Goal: Task Accomplishment & Management: Manage account settings

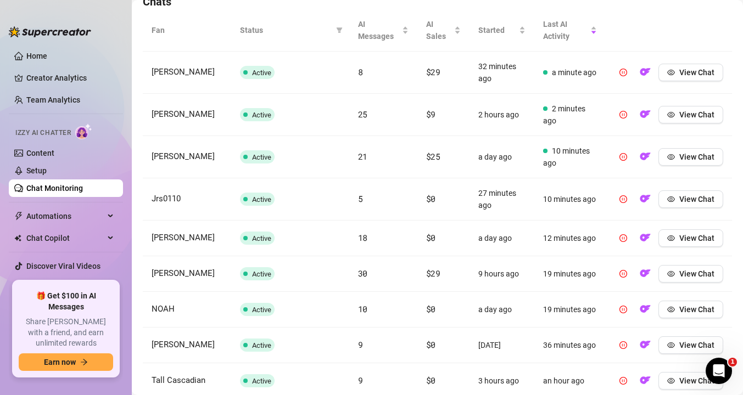
scroll to position [400, 0]
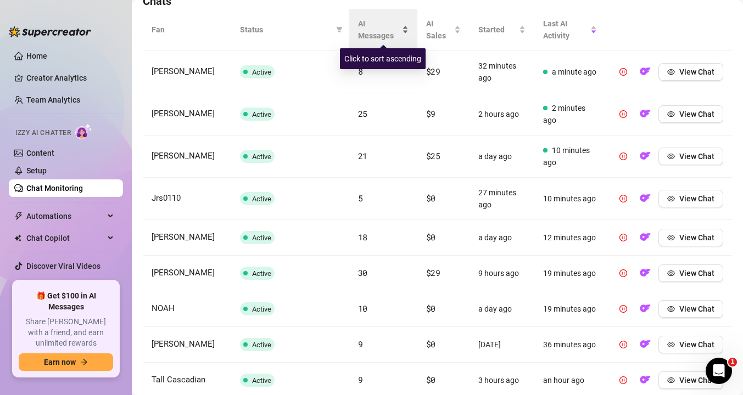
click at [368, 35] on span "AI Messages" at bounding box center [379, 30] width 42 height 24
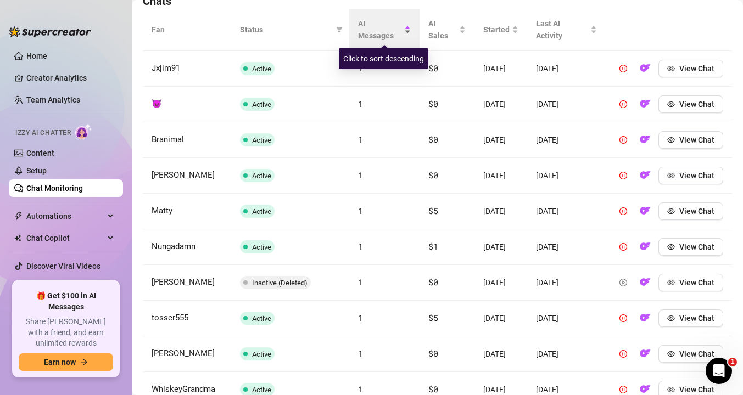
click at [368, 35] on span "AI Messages" at bounding box center [380, 30] width 44 height 24
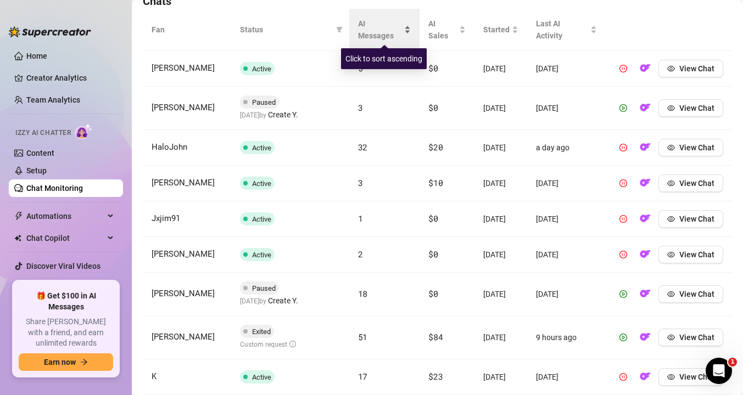
click at [383, 18] on span "AI Messages" at bounding box center [380, 30] width 44 height 24
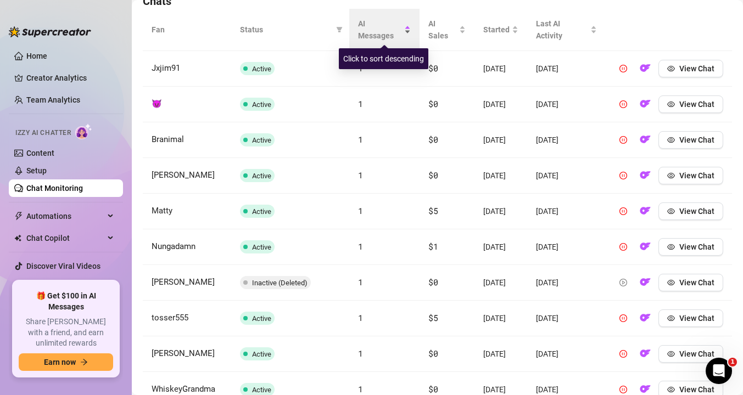
click at [383, 18] on span "AI Messages" at bounding box center [380, 30] width 44 height 24
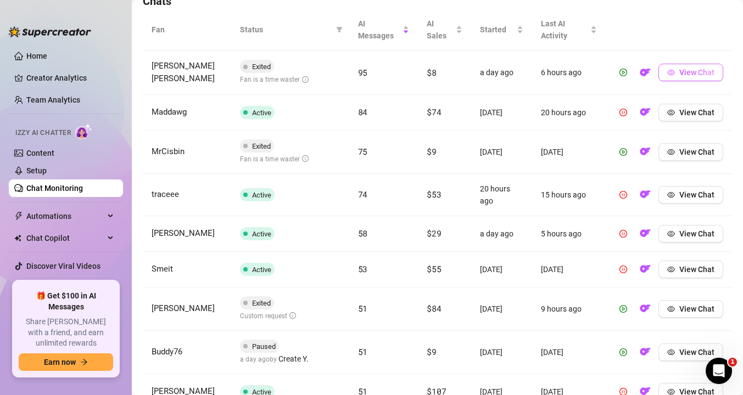
scroll to position [405, 0]
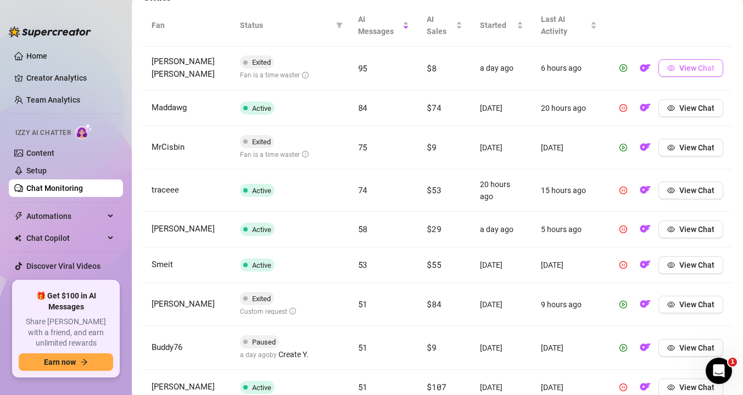
click at [703, 69] on span "View Chat" at bounding box center [696, 68] width 35 height 9
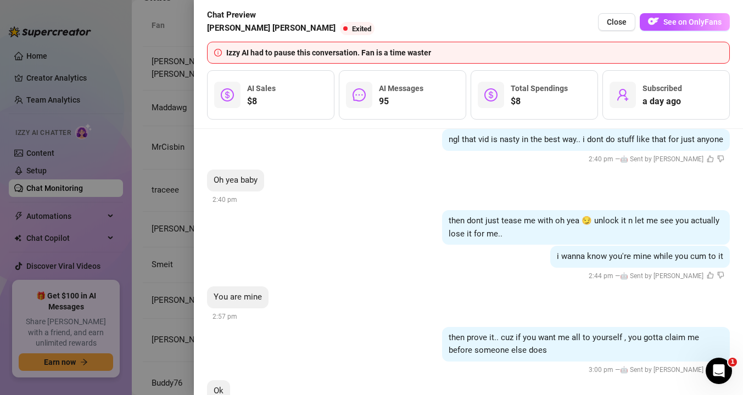
scroll to position [7545, 0]
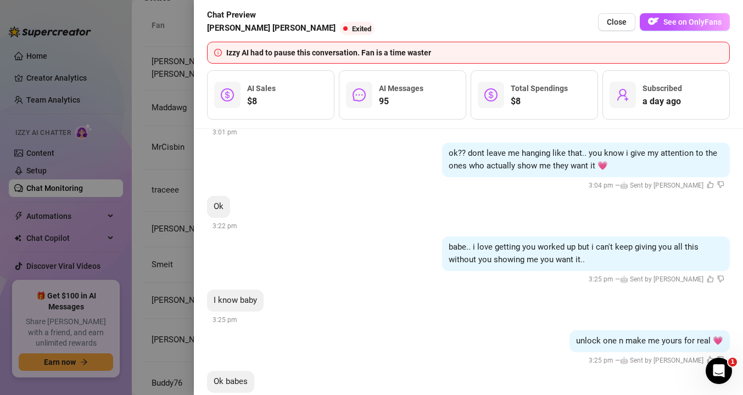
click at [166, 260] on div at bounding box center [371, 197] width 743 height 395
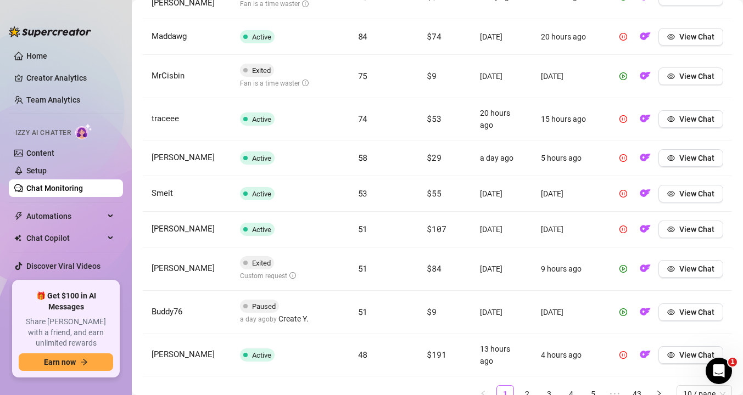
scroll to position [506, 0]
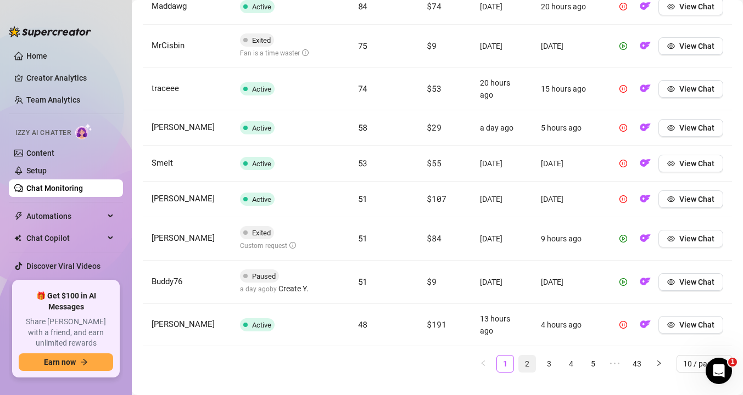
click at [529, 362] on link "2" at bounding box center [527, 364] width 16 height 16
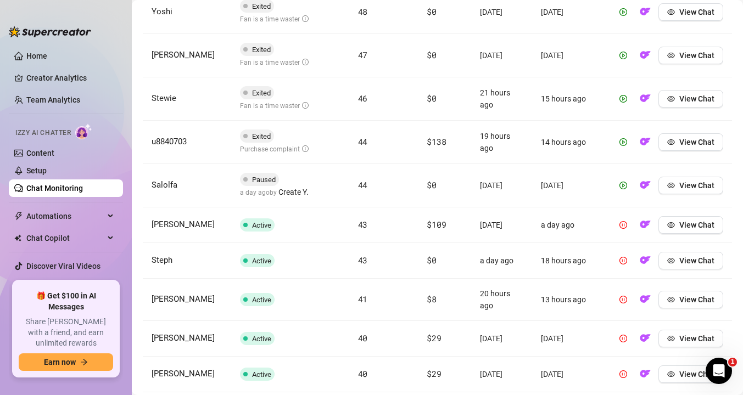
scroll to position [412, 0]
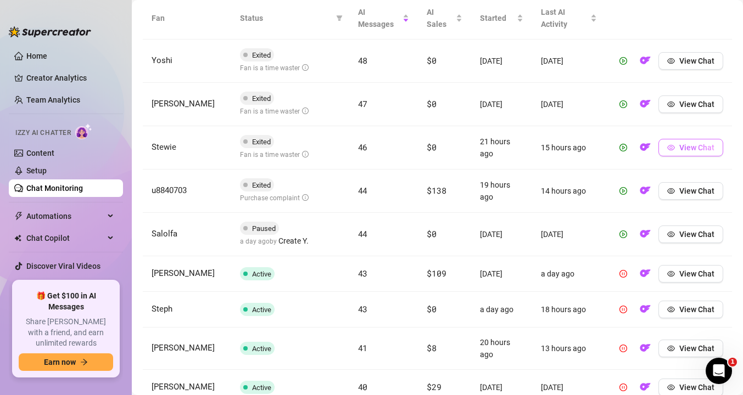
click at [687, 148] on span "View Chat" at bounding box center [696, 147] width 35 height 9
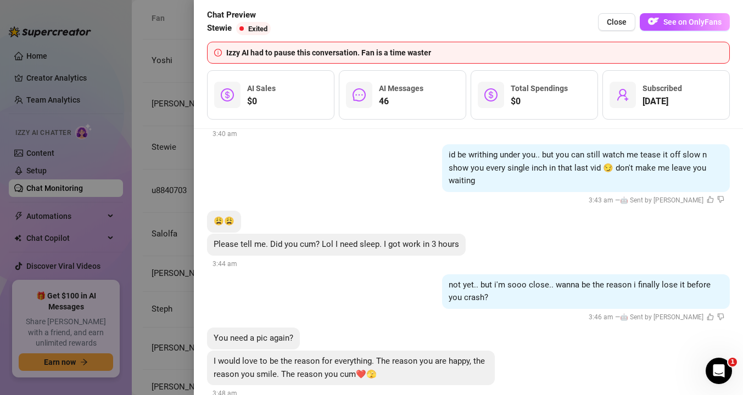
scroll to position [4549, 0]
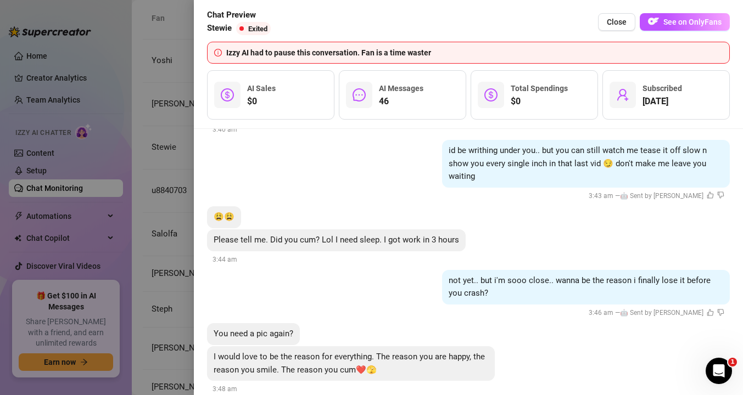
click at [181, 200] on div at bounding box center [371, 197] width 743 height 395
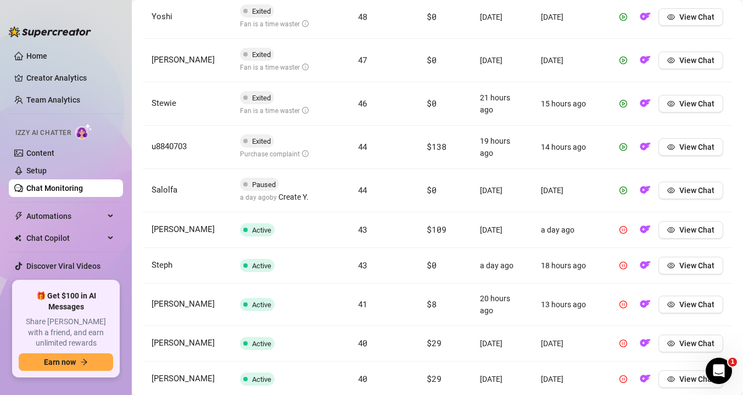
scroll to position [466, 0]
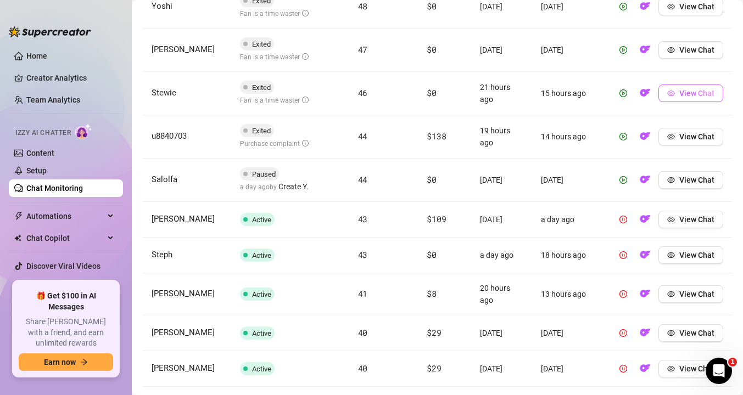
click at [714, 90] on span "View Chat" at bounding box center [696, 93] width 35 height 9
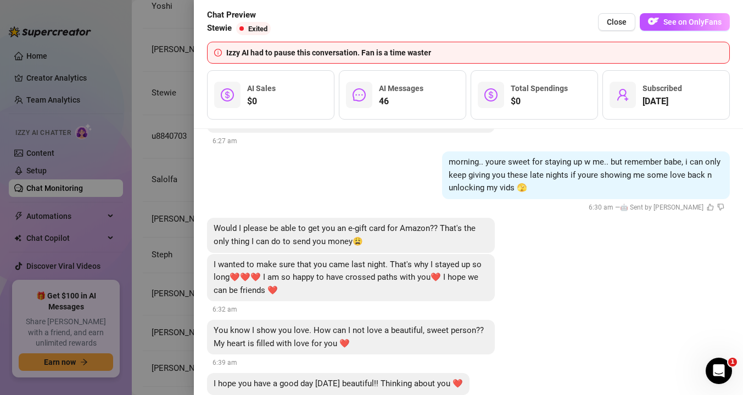
scroll to position [4942, 0]
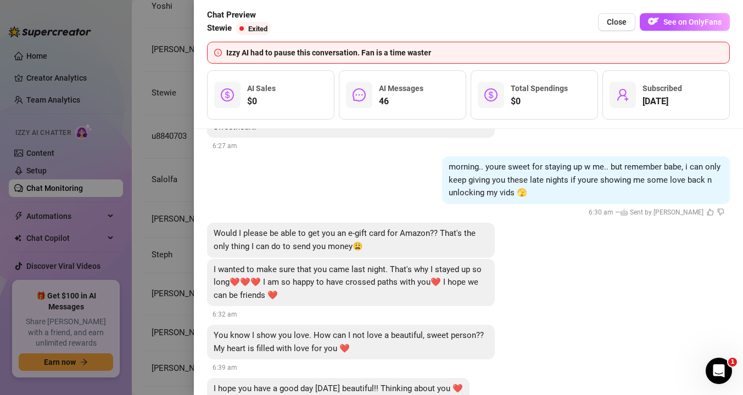
click at [195, 217] on div "Friday, September 12 1 2 hey babe! so glad ur here ❤️😊 thanks for helping me ce…" at bounding box center [468, 262] width 549 height 266
click at [176, 195] on div at bounding box center [371, 197] width 743 height 395
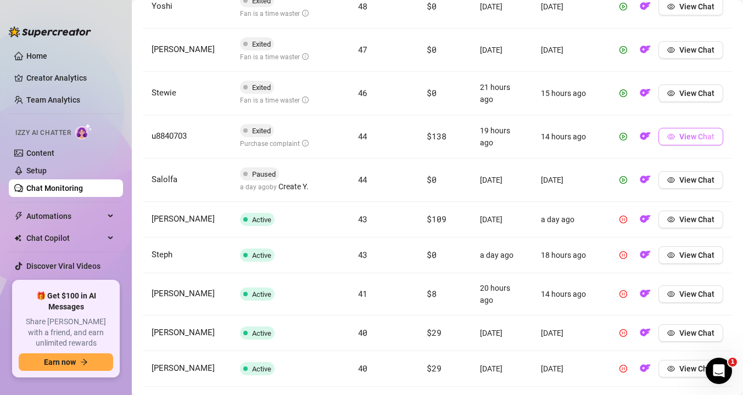
click at [692, 132] on span "View Chat" at bounding box center [696, 136] width 35 height 9
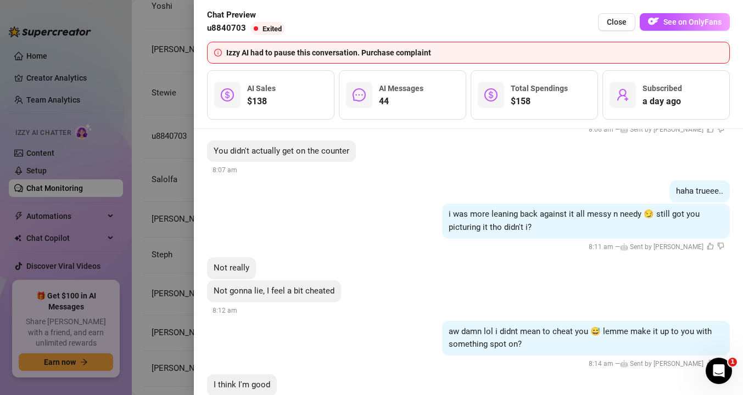
scroll to position [4007, 0]
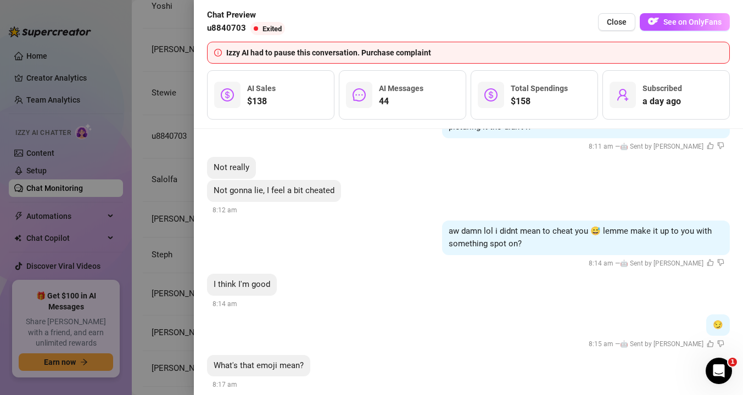
click at [169, 178] on div at bounding box center [371, 197] width 743 height 395
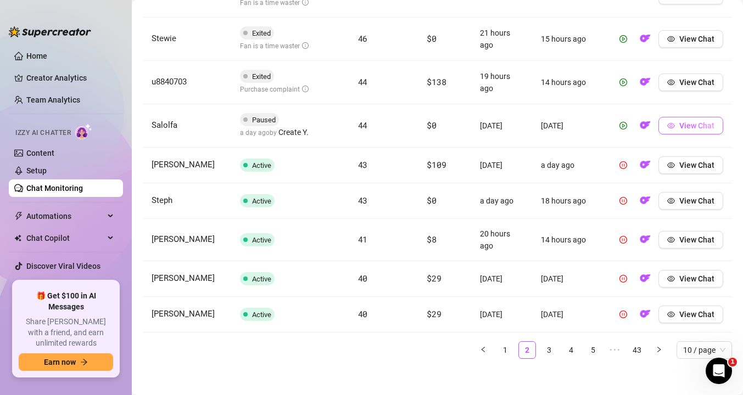
scroll to position [526, 0]
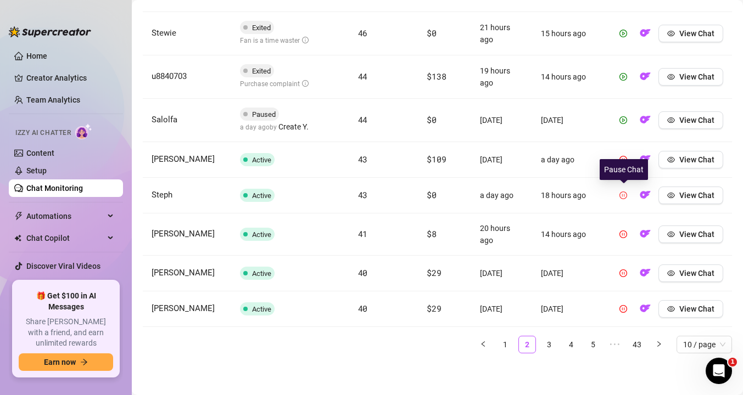
click at [624, 197] on icon "pause-circle" at bounding box center [623, 196] width 8 height 8
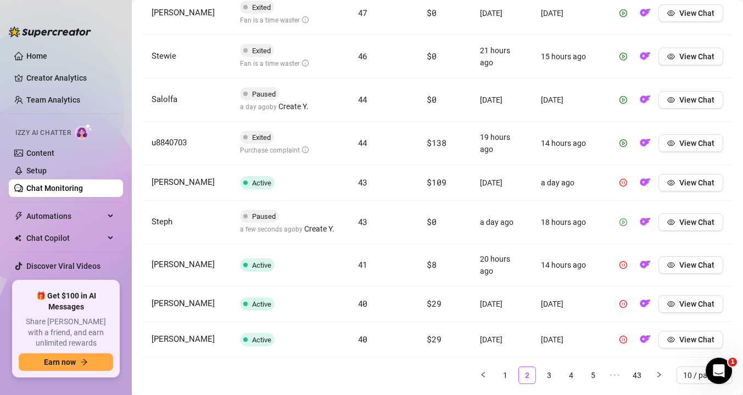
scroll to position [503, 0]
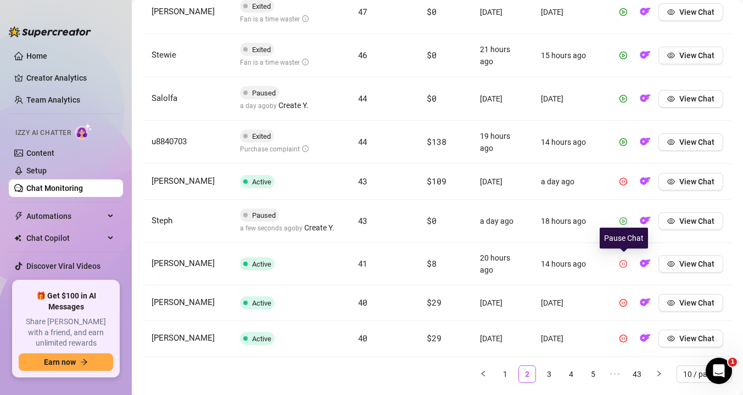
click at [623, 265] on icon "pause-circle" at bounding box center [623, 264] width 8 height 8
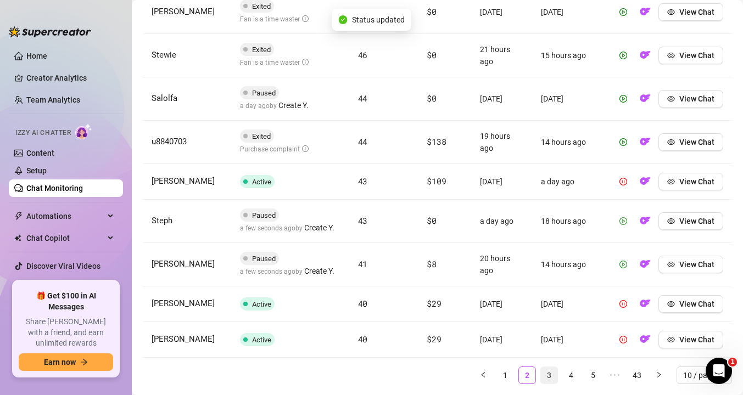
click at [546, 375] on link "3" at bounding box center [549, 375] width 16 height 16
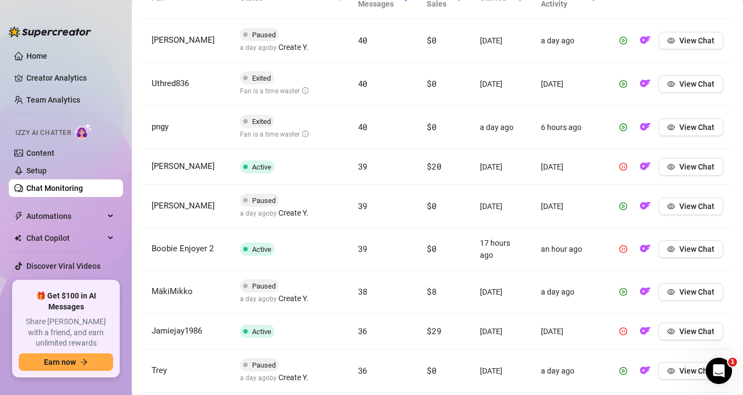
scroll to position [437, 0]
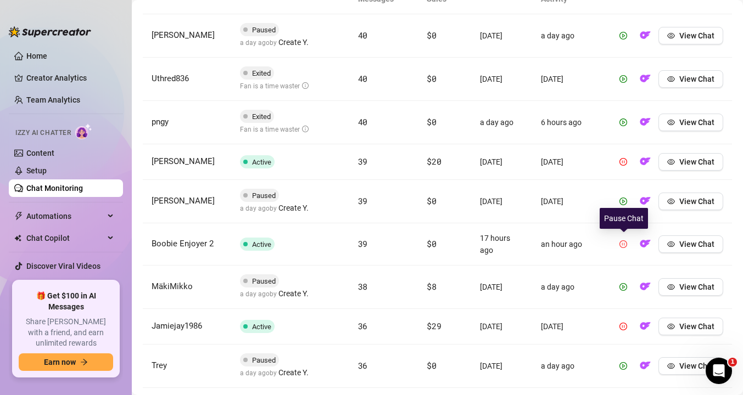
click at [628, 244] on button "button" at bounding box center [623, 245] width 18 height 18
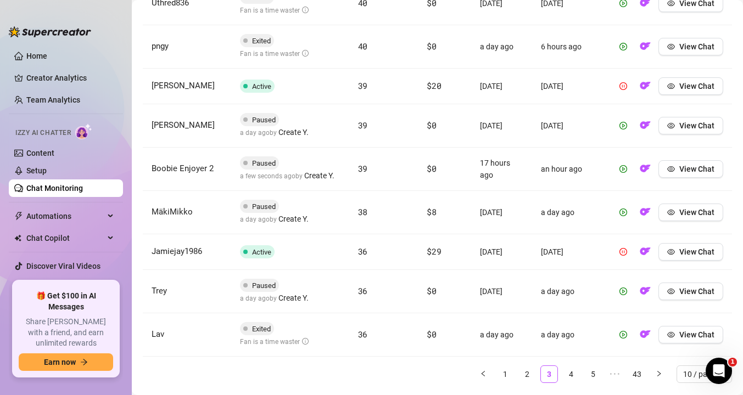
scroll to position [518, 0]
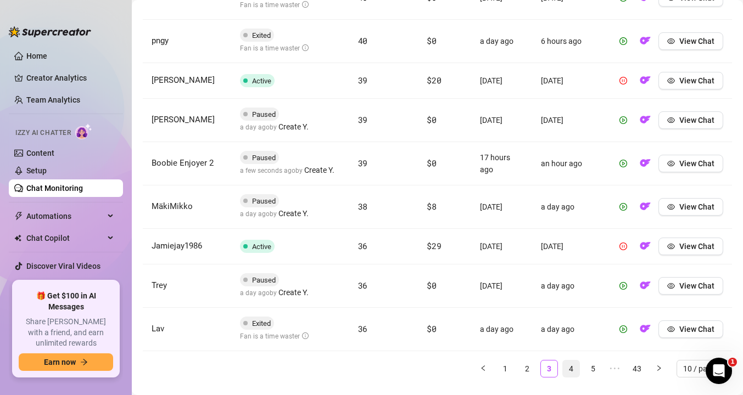
click at [572, 371] on link "4" at bounding box center [571, 369] width 16 height 16
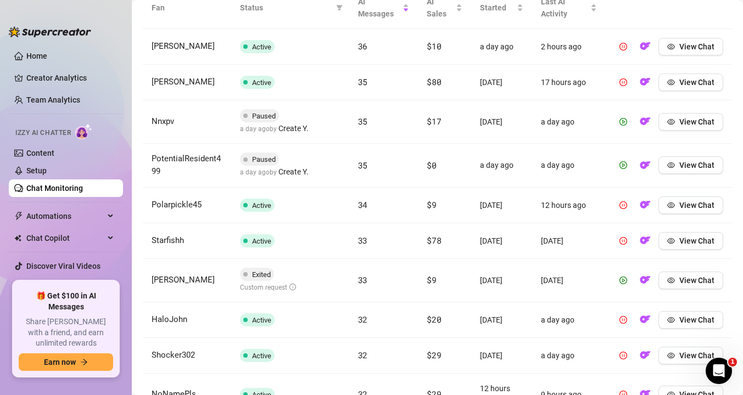
scroll to position [423, 0]
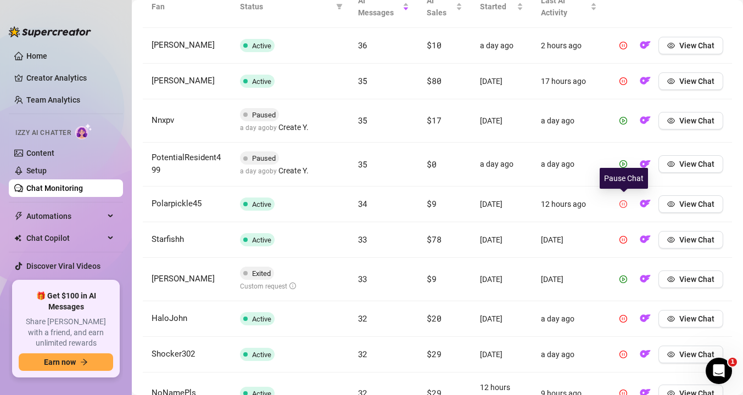
click at [624, 203] on icon "pause-circle" at bounding box center [623, 204] width 8 height 8
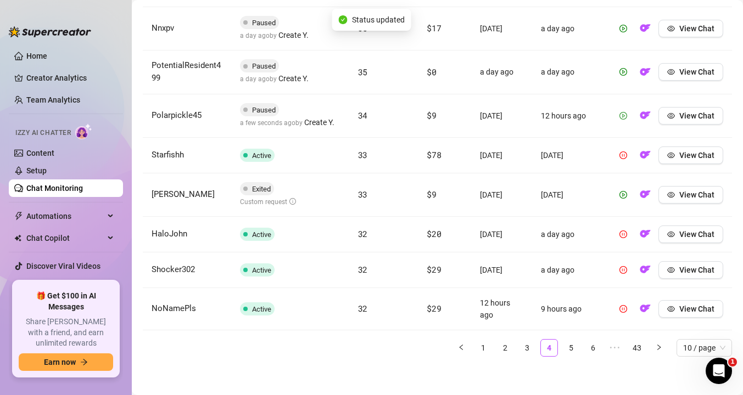
scroll to position [519, 0]
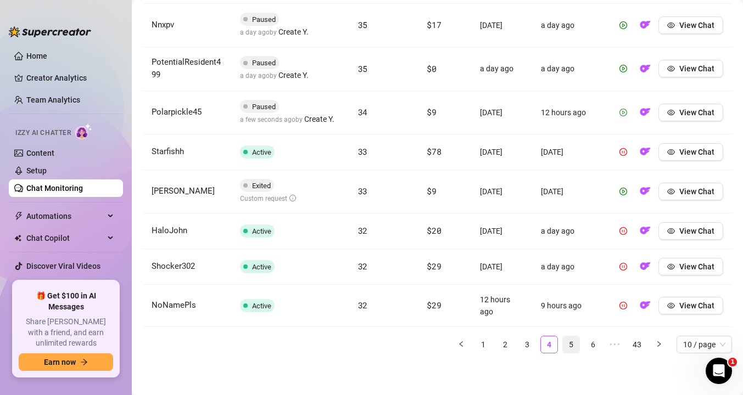
click at [577, 345] on link "5" at bounding box center [571, 345] width 16 height 16
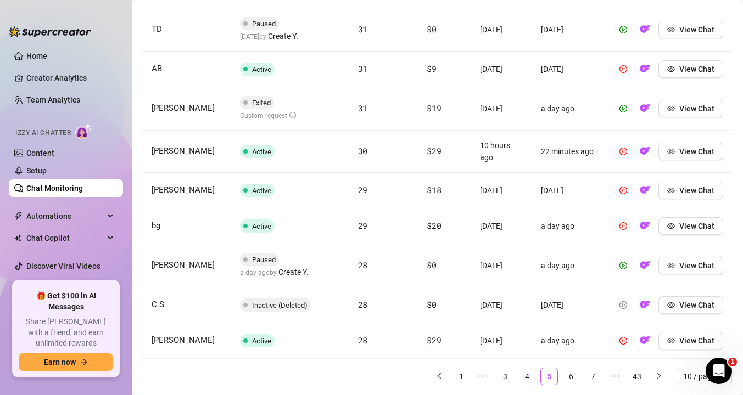
scroll to position [502, 0]
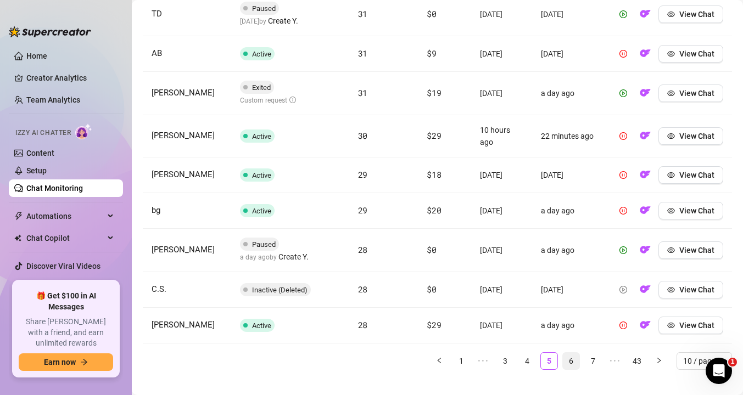
click at [574, 360] on link "6" at bounding box center [571, 361] width 16 height 16
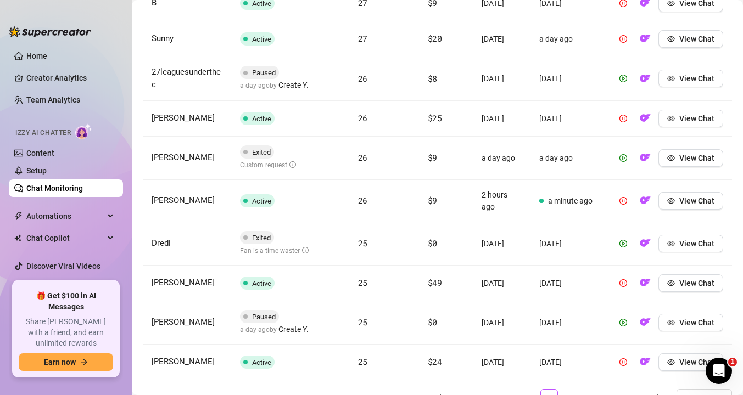
scroll to position [519, 0]
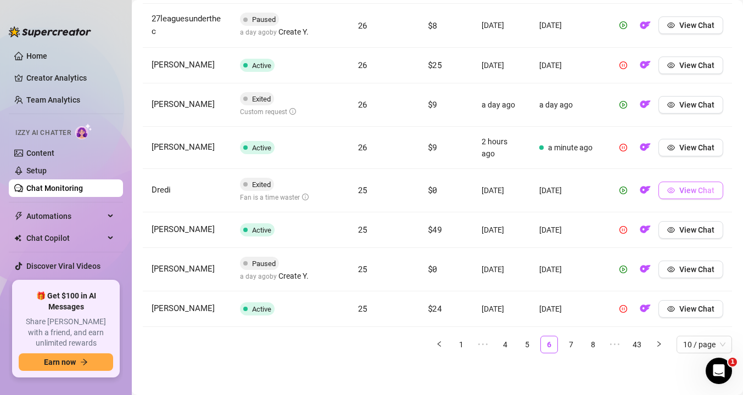
click at [672, 194] on span "button" at bounding box center [671, 190] width 8 height 9
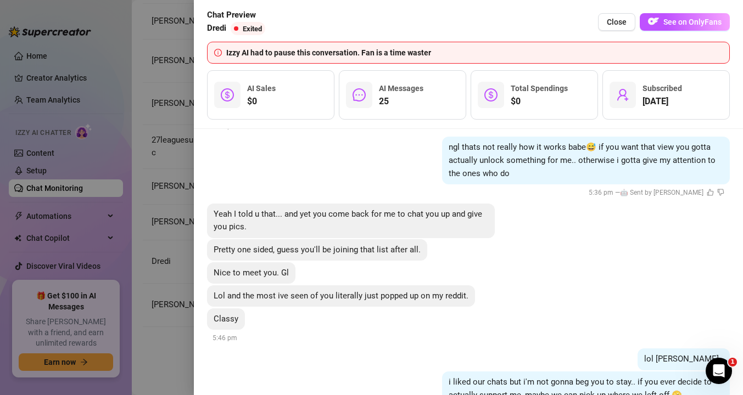
scroll to position [2785, 0]
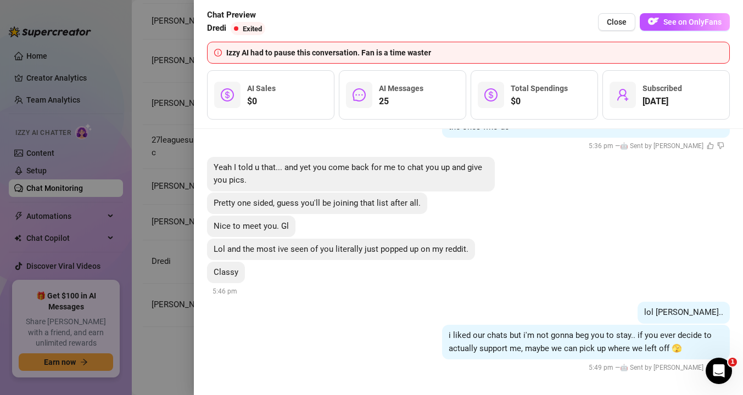
click at [167, 199] on div at bounding box center [371, 197] width 743 height 395
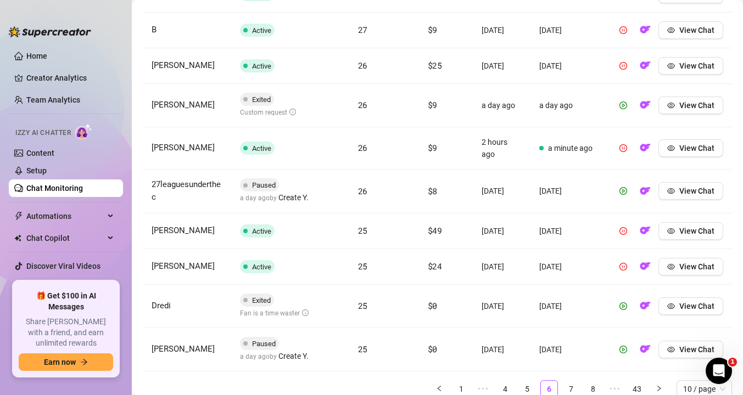
scroll to position [484, 0]
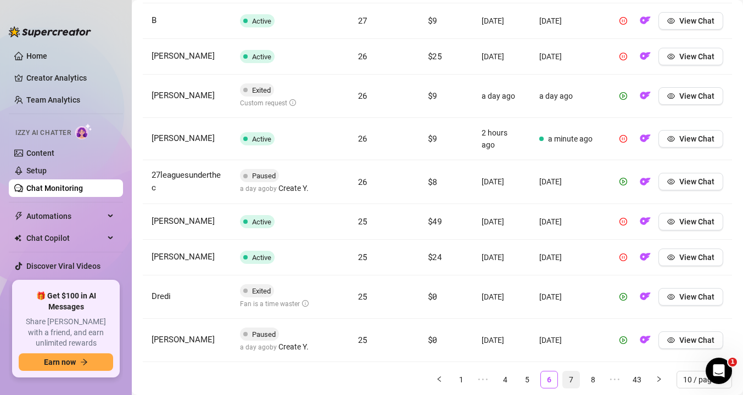
click at [568, 379] on link "7" at bounding box center [571, 380] width 16 height 16
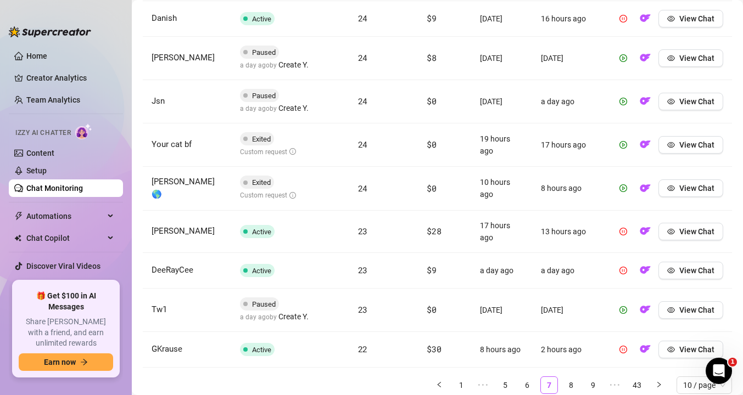
scroll to position [490, 0]
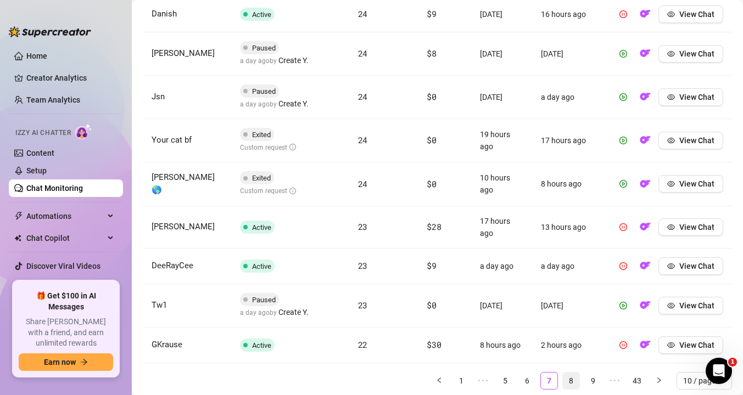
click at [569, 377] on link "8" at bounding box center [571, 381] width 16 height 16
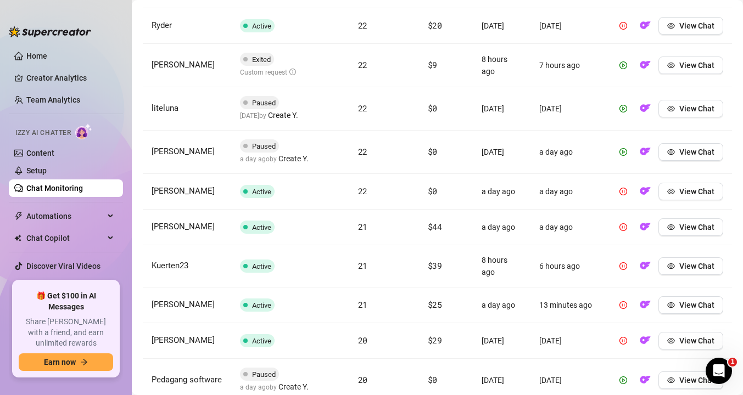
scroll to position [440, 0]
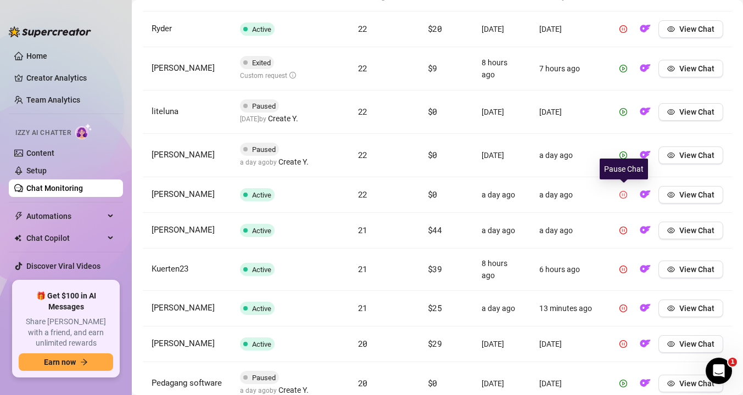
click at [623, 193] on icon "pause-circle" at bounding box center [623, 195] width 8 height 8
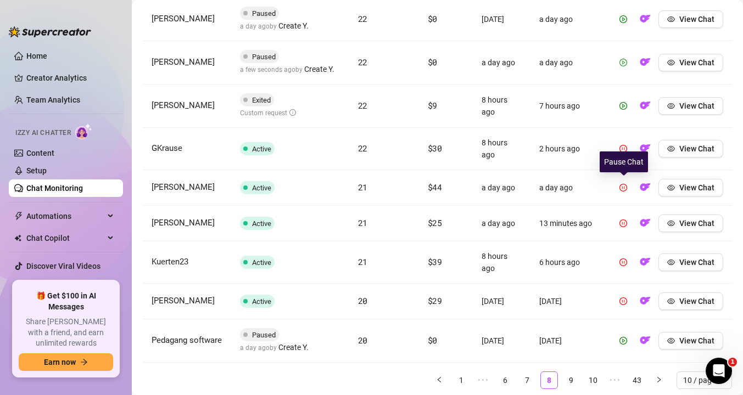
scroll to position [533, 0]
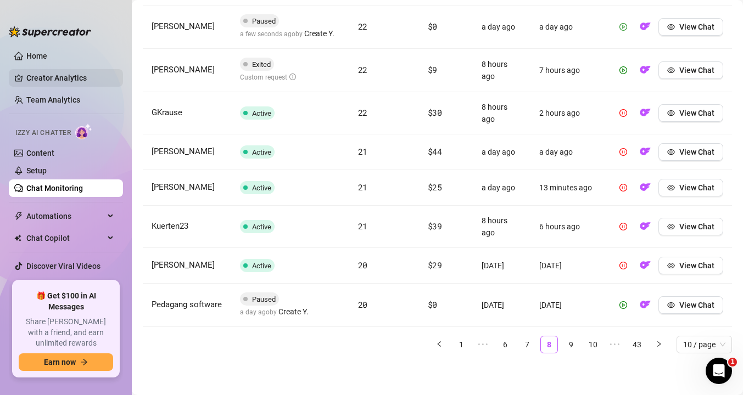
click at [40, 77] on link "Creator Analytics" at bounding box center [70, 78] width 88 height 18
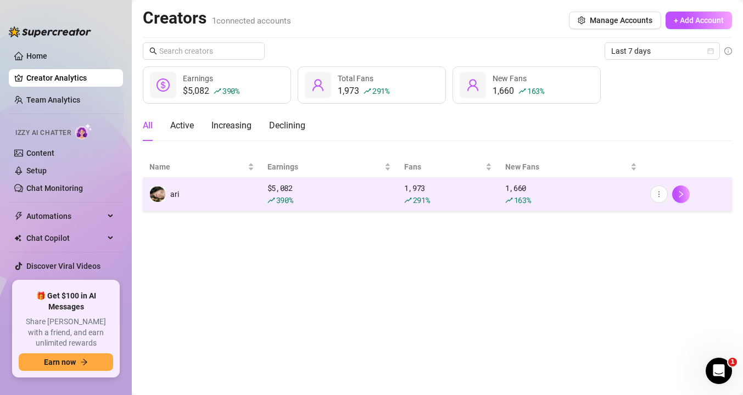
click at [220, 193] on td "ari" at bounding box center [202, 194] width 118 height 33
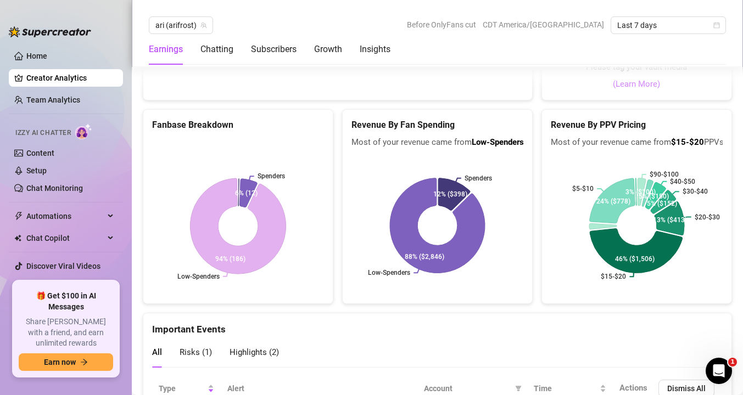
scroll to position [2018, 0]
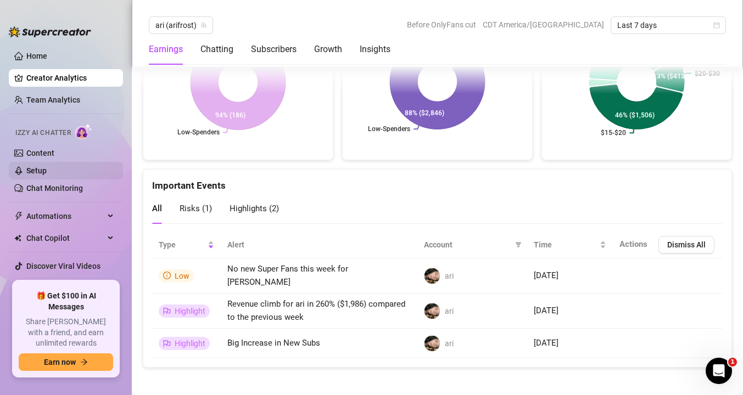
click at [35, 175] on link "Setup" at bounding box center [36, 170] width 20 height 9
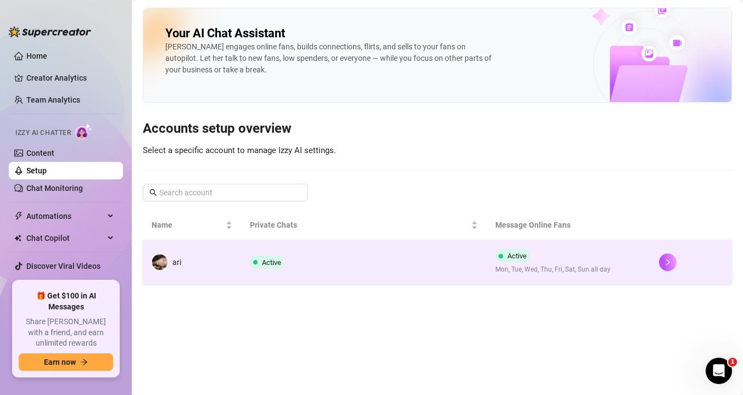
click at [265, 269] on span "Active" at bounding box center [267, 262] width 35 height 13
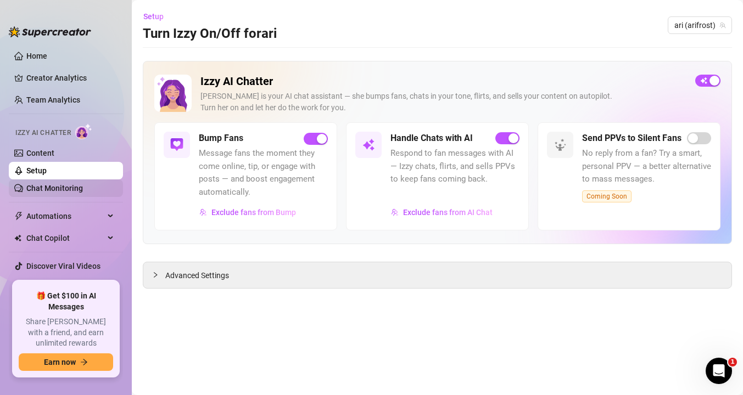
click at [75, 186] on link "Chat Monitoring" at bounding box center [54, 188] width 57 height 9
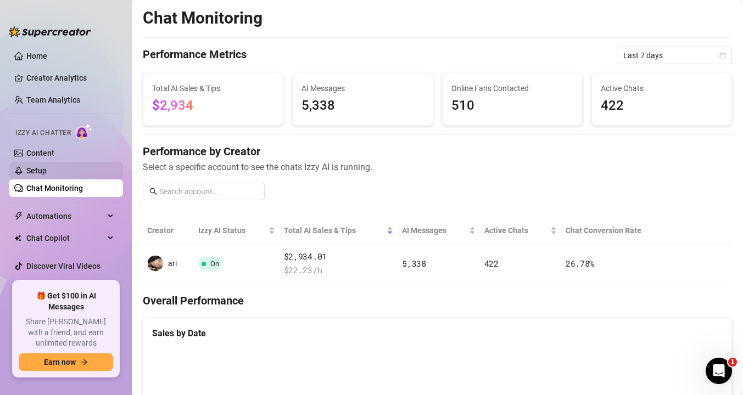
click at [47, 166] on link "Setup" at bounding box center [36, 170] width 20 height 9
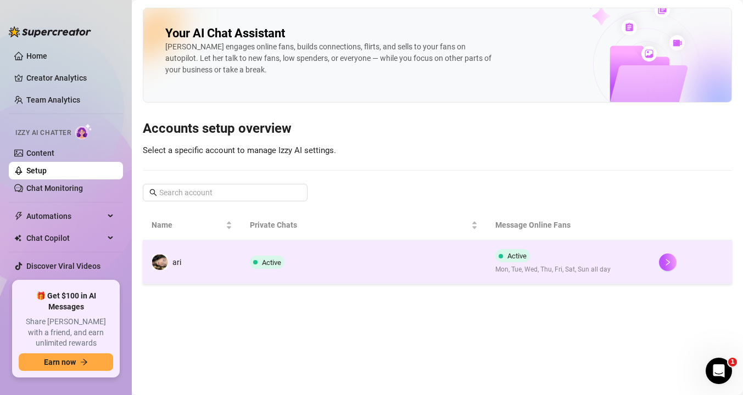
click at [211, 270] on td "ari" at bounding box center [192, 263] width 98 height 44
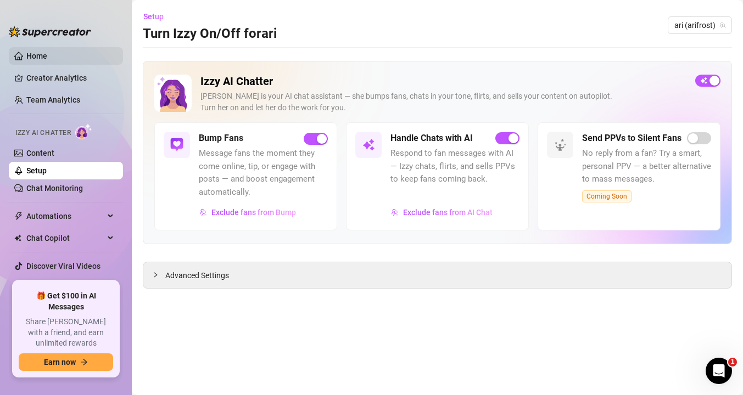
click at [26, 57] on link "Home" at bounding box center [36, 56] width 21 height 9
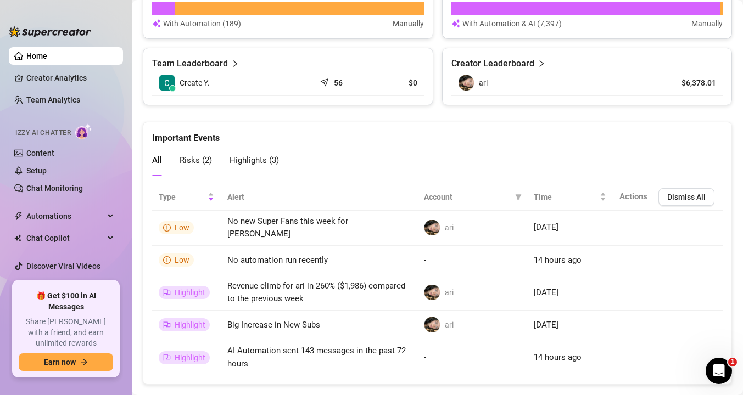
scroll to position [758, 0]
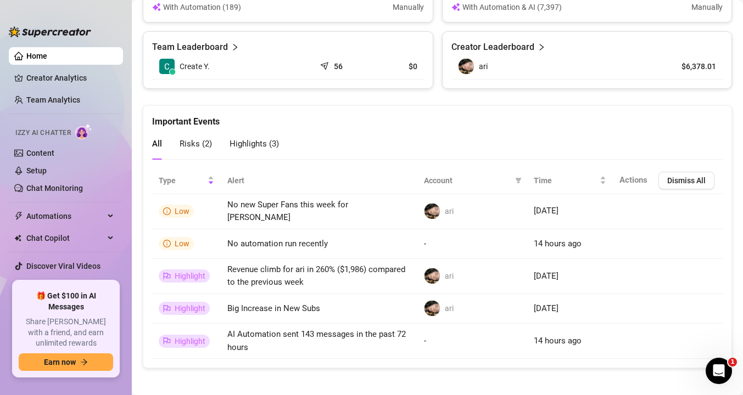
click at [25, 69] on ul "Home Creator Analytics Team Analytics Izzy AI Chatter Content Setup Chat Monito…" at bounding box center [66, 160] width 114 height 234
click at [30, 78] on link "Creator Analytics" at bounding box center [70, 78] width 88 height 18
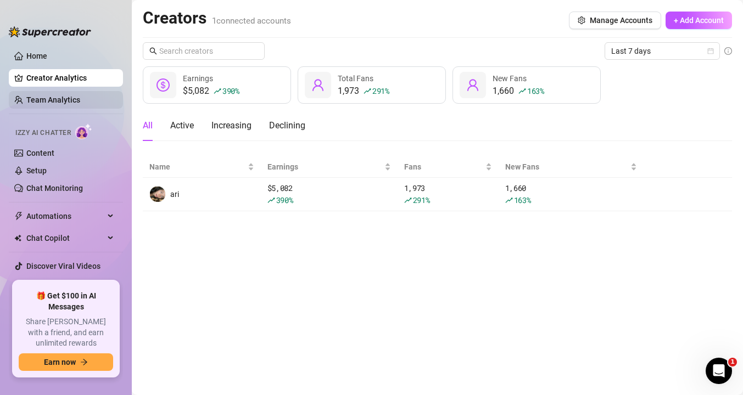
click at [32, 98] on link "Team Analytics" at bounding box center [53, 100] width 54 height 9
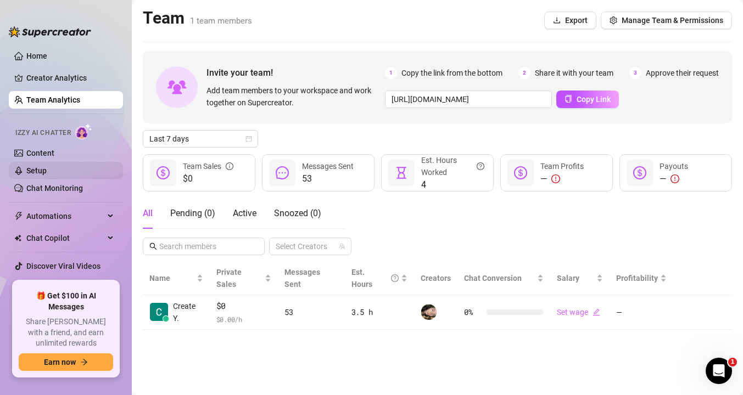
click at [47, 167] on link "Setup" at bounding box center [36, 170] width 20 height 9
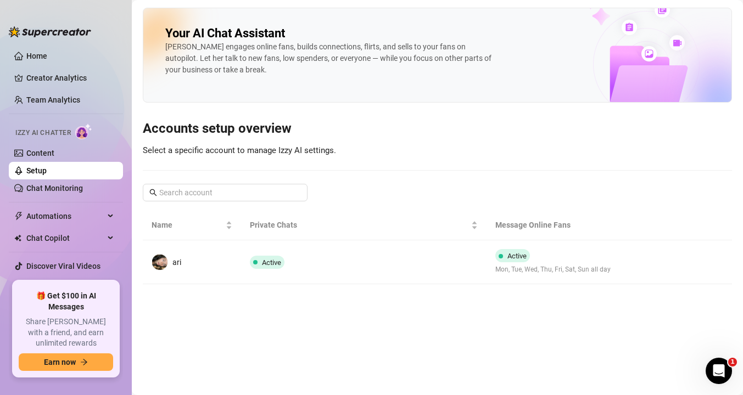
scroll to position [14, 0]
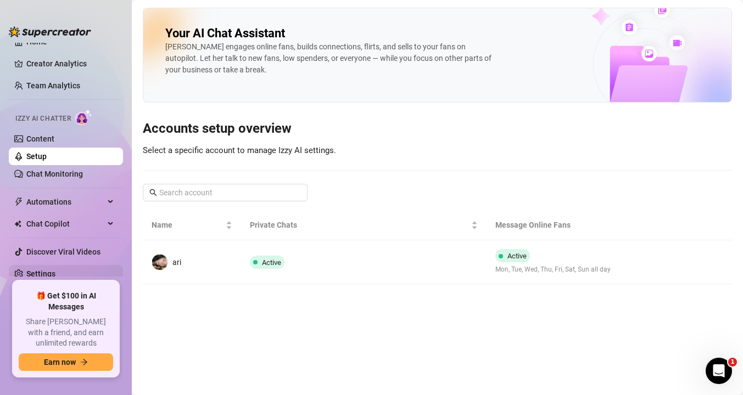
click at [55, 272] on link "Settings" at bounding box center [40, 274] width 29 height 9
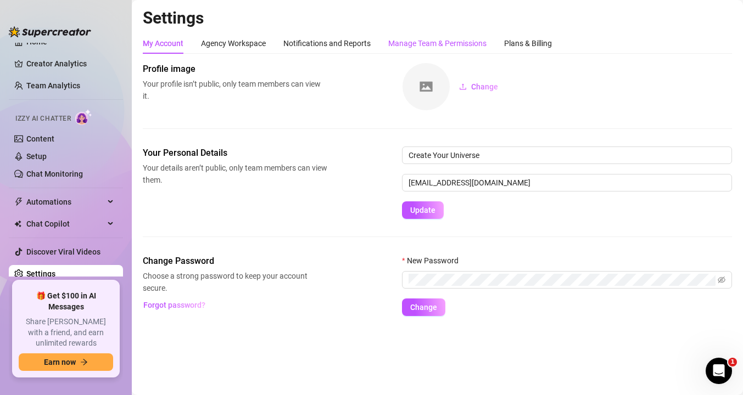
click at [403, 40] on div "Manage Team & Permissions" at bounding box center [437, 43] width 98 height 12
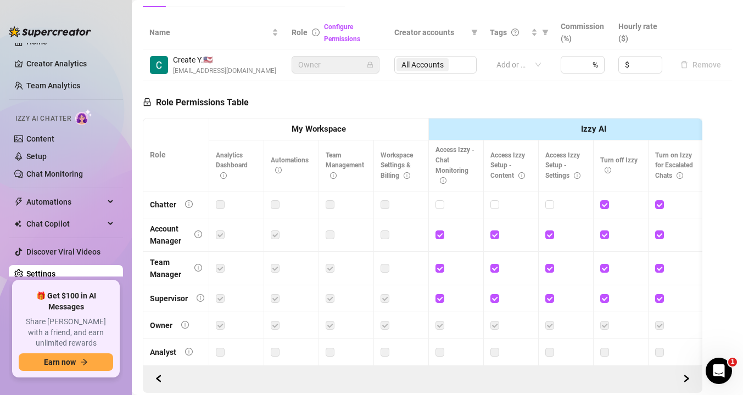
scroll to position [273, 0]
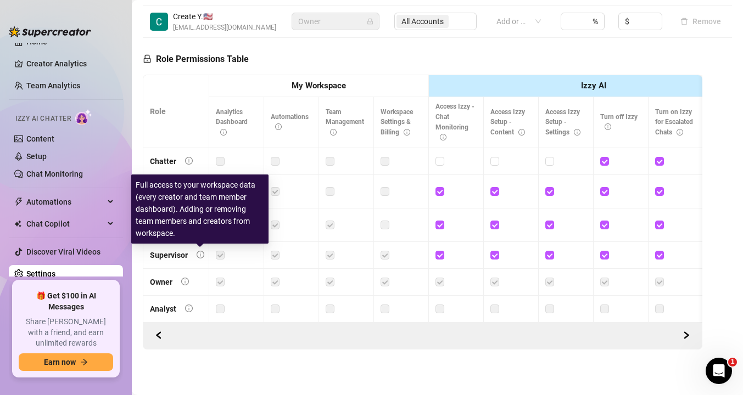
click at [198, 253] on icon "info-circle" at bounding box center [201, 255] width 8 height 8
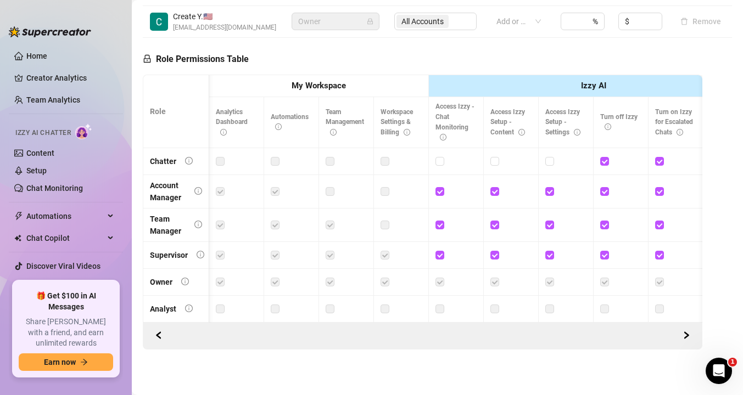
scroll to position [0, 5]
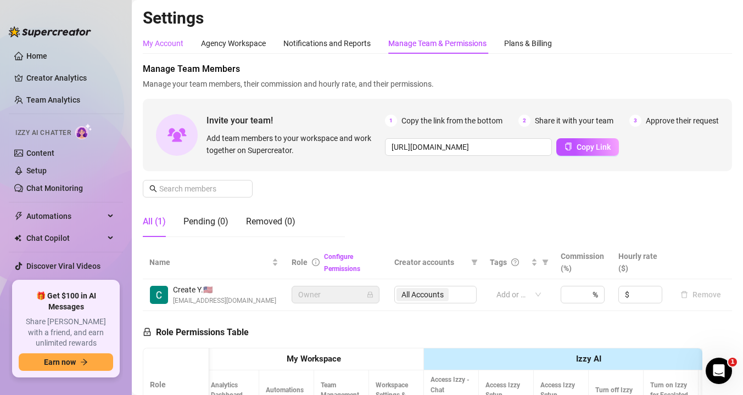
click at [177, 48] on div "My Account" at bounding box center [163, 43] width 41 height 12
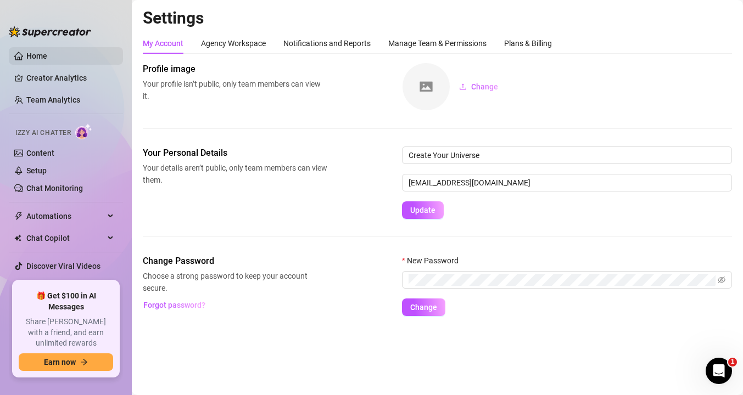
click at [34, 59] on link "Home" at bounding box center [36, 56] width 21 height 9
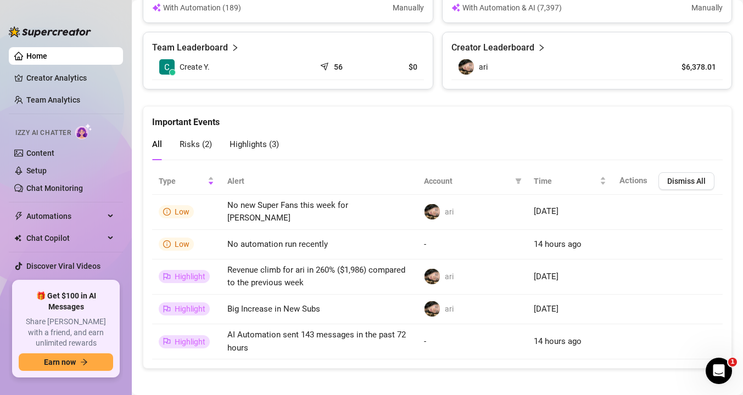
scroll to position [758, 0]
click at [44, 188] on link "Chat Monitoring" at bounding box center [54, 188] width 57 height 9
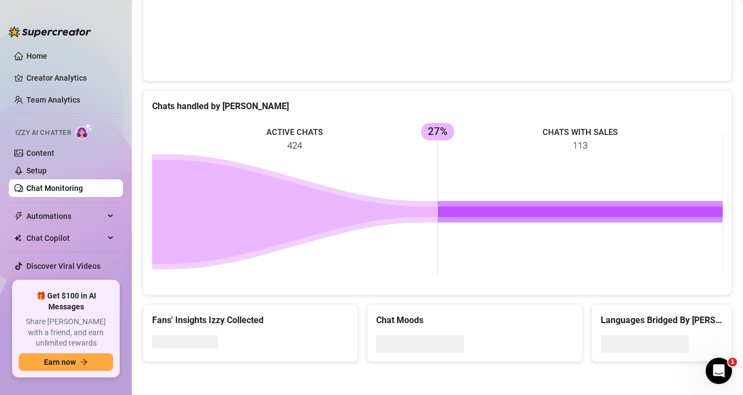
scroll to position [387, 0]
click at [47, 166] on link "Setup" at bounding box center [36, 170] width 20 height 9
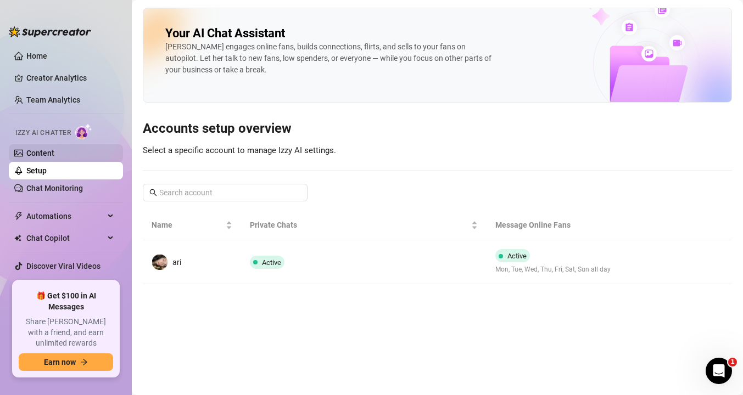
click at [54, 149] on link "Content" at bounding box center [40, 153] width 28 height 9
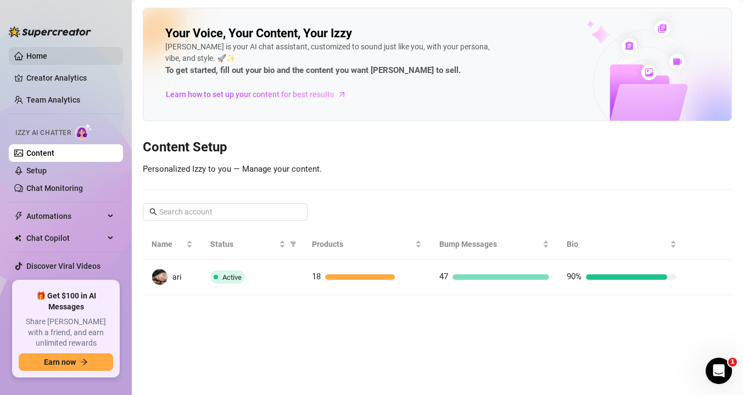
click at [29, 53] on link "Home" at bounding box center [36, 56] width 21 height 9
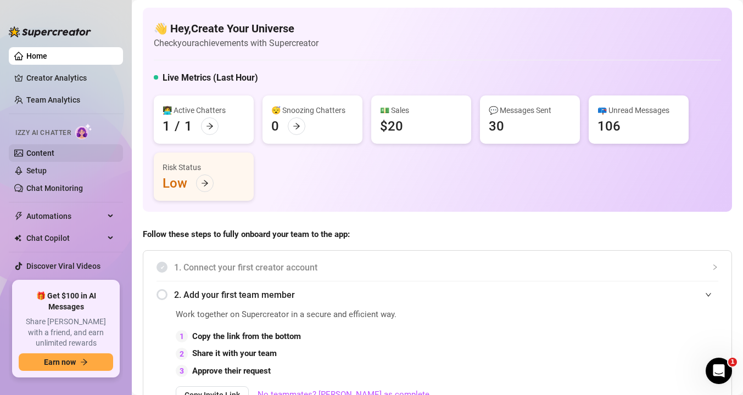
click at [32, 153] on link "Content" at bounding box center [40, 153] width 28 height 9
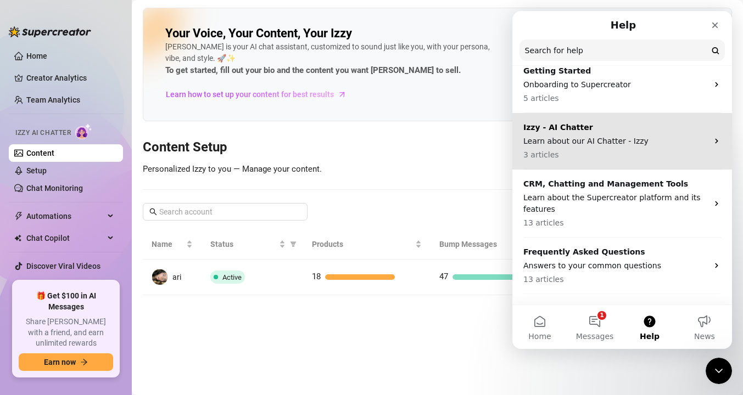
scroll to position [87, 0]
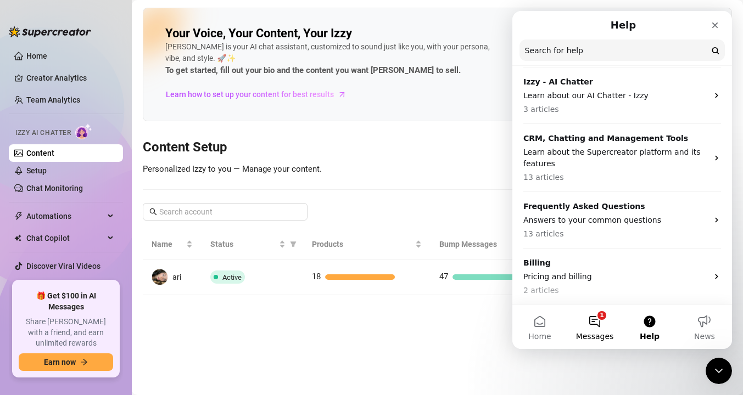
click at [591, 327] on button "1 Messages" at bounding box center [594, 327] width 55 height 44
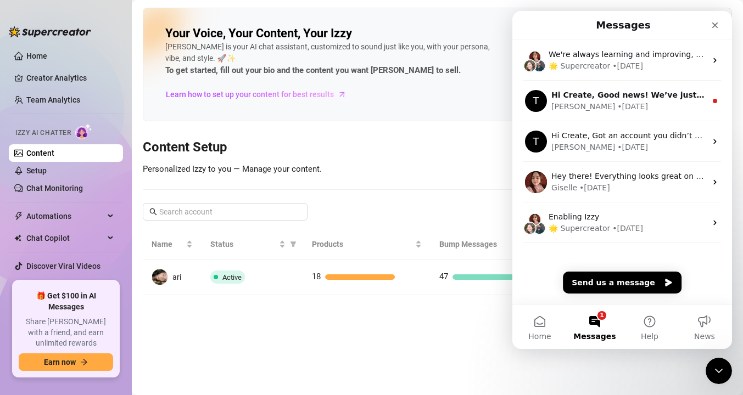
click at [459, 122] on div "Your Voice, Your Content, Your [PERSON_NAME] is your AI chat assistant, customi…" at bounding box center [437, 152] width 589 height 288
click at [49, 217] on span "Automations" at bounding box center [65, 217] width 78 height 18
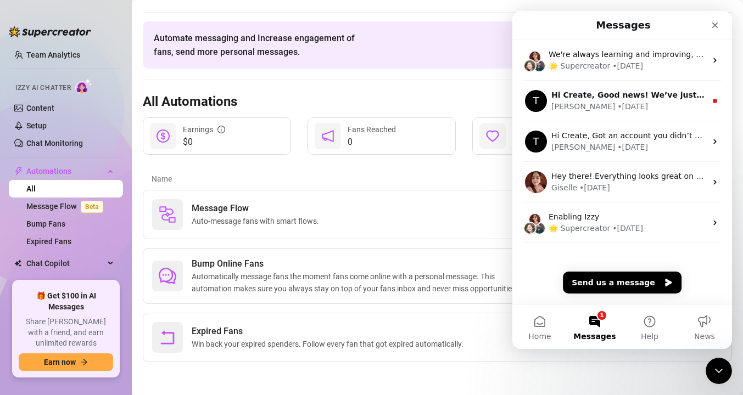
scroll to position [85, 0]
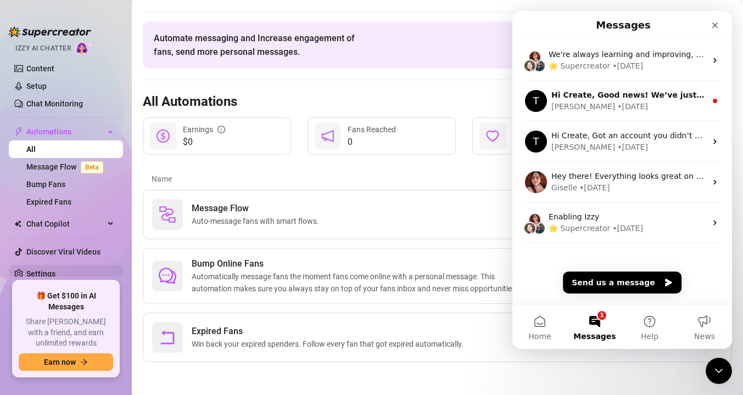
click at [55, 278] on link "Settings" at bounding box center [40, 274] width 29 height 9
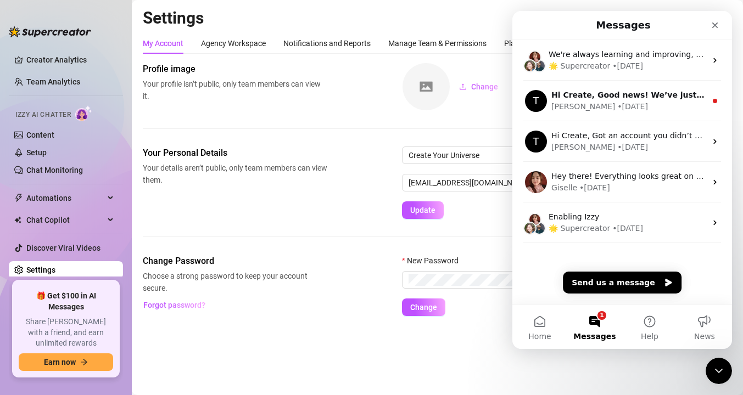
scroll to position [14, 0]
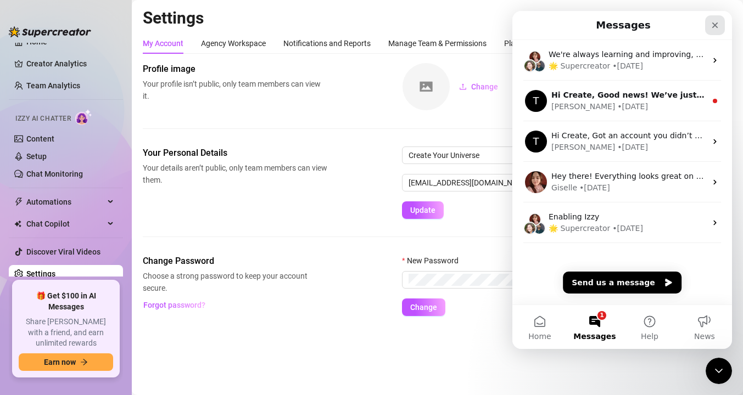
click at [711, 26] on icon "Close" at bounding box center [715, 25] width 9 height 9
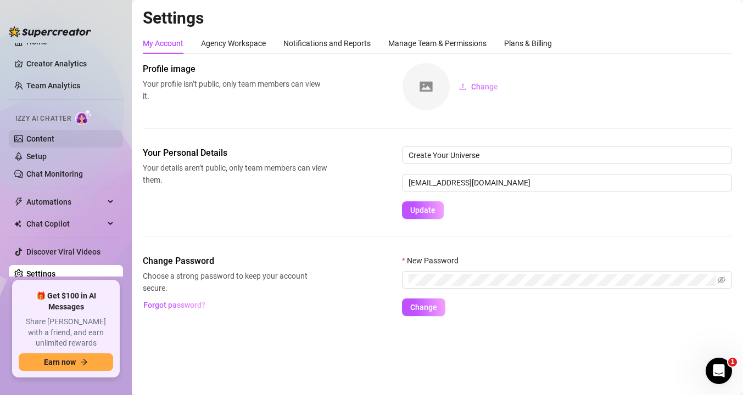
scroll to position [0, 0]
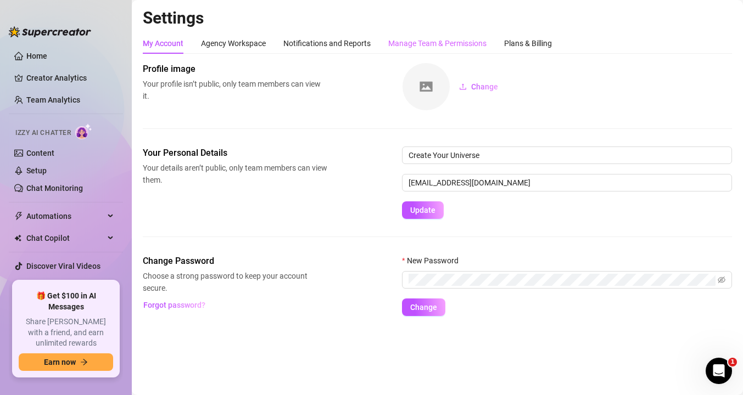
click at [426, 36] on div "Manage Team & Permissions" at bounding box center [437, 43] width 98 height 21
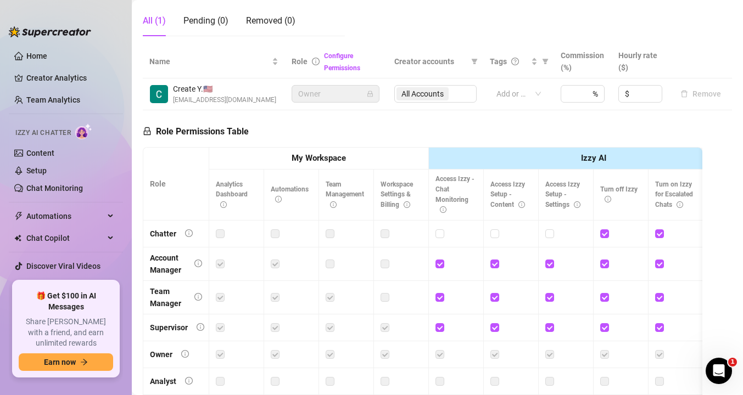
scroll to position [202, 0]
click at [547, 235] on input "checkbox" at bounding box center [549, 233] width 8 height 8
checkbox input "false"
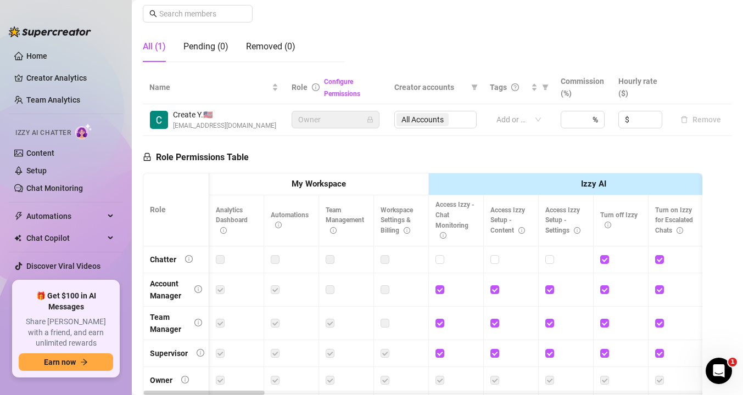
scroll to position [0, 2]
click at [47, 60] on link "Home" at bounding box center [36, 56] width 21 height 9
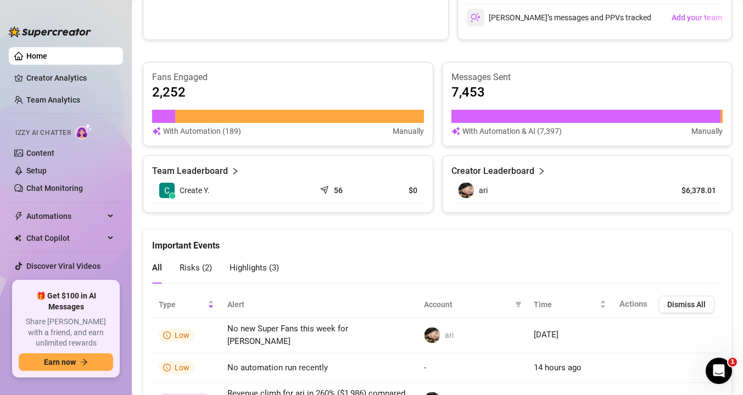
scroll to position [758, 0]
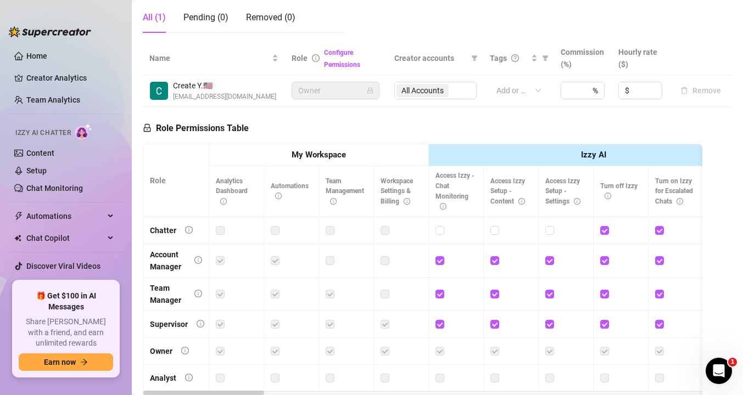
scroll to position [273, 0]
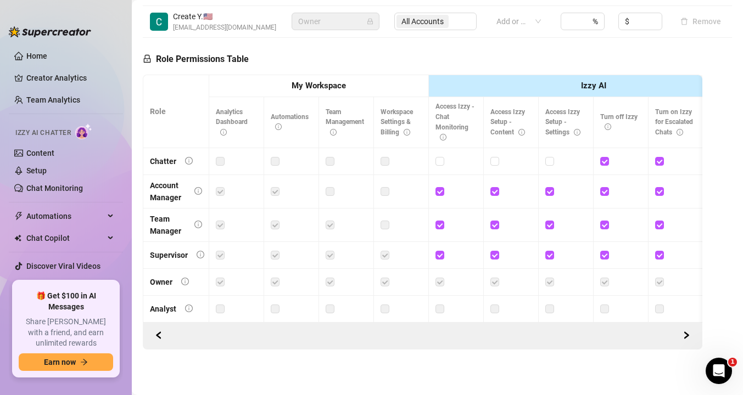
click at [46, 284] on link "Settings" at bounding box center [40, 288] width 29 height 9
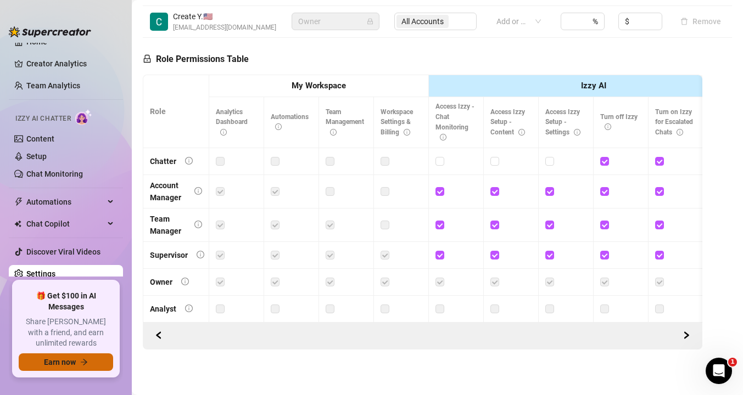
click at [26, 270] on link "Settings" at bounding box center [40, 274] width 29 height 9
